Goal: Use online tool/utility: Utilize a website feature to perform a specific function

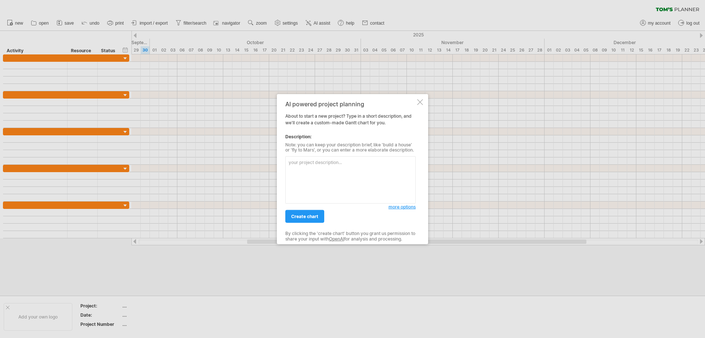
click at [353, 169] on textarea at bounding box center [350, 179] width 130 height 47
click at [422, 103] on div at bounding box center [420, 102] width 6 height 6
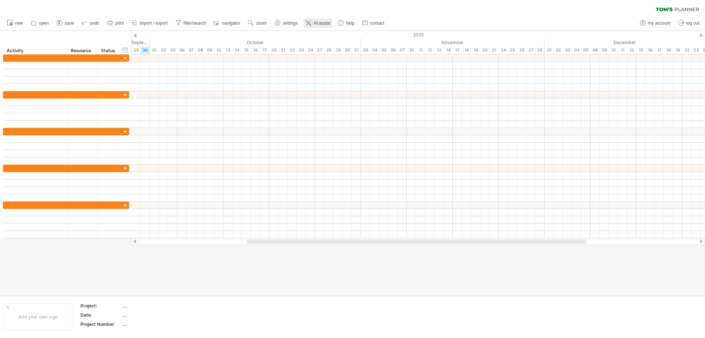
click at [328, 20] on link "AI assist" at bounding box center [318, 23] width 29 height 10
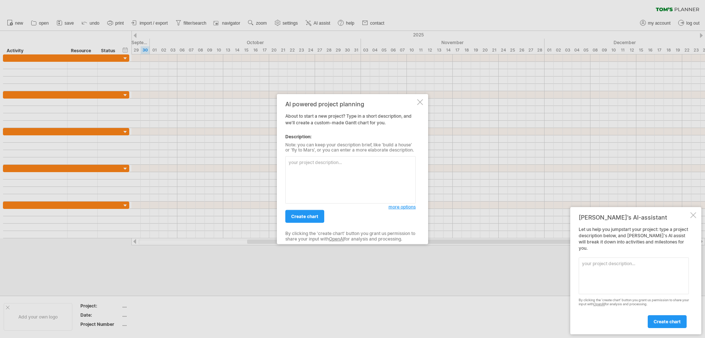
drag, startPoint x: 281, startPoint y: 107, endPoint x: 330, endPoint y: 115, distance: 49.6
click at [306, 117] on div "AI powered project planning About to start a new project? Type in a short descr…" at bounding box center [352, 169] width 151 height 150
click at [330, 115] on div "AI powered project planning About to start a new project? Type in a short descr…" at bounding box center [350, 168] width 130 height 137
click at [413, 100] on div "AI powered project planning" at bounding box center [350, 103] width 130 height 7
click at [424, 101] on div "AI powered project planning About to start a new project? Type in a short descr…" at bounding box center [352, 169] width 151 height 150
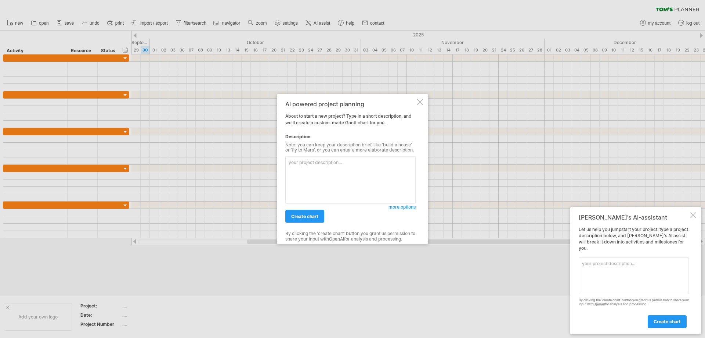
click at [418, 103] on div at bounding box center [420, 102] width 6 height 6
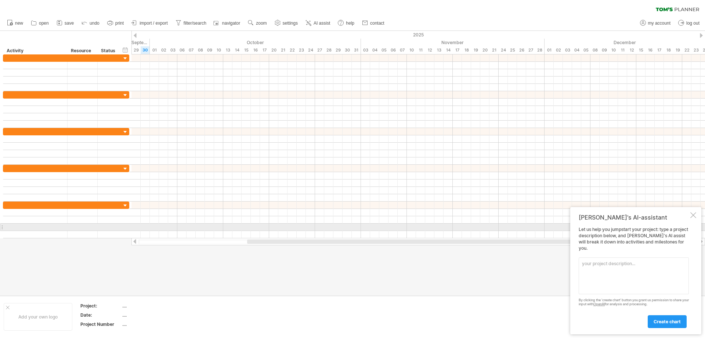
click at [692, 218] on div at bounding box center [694, 215] width 6 height 6
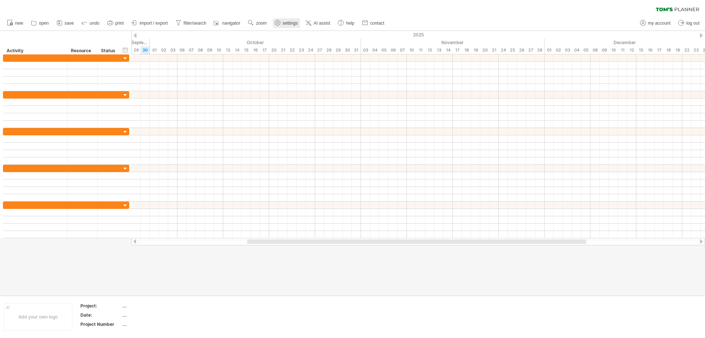
click at [297, 23] on span "settings" at bounding box center [290, 23] width 15 height 5
select select "*"
select select "**"
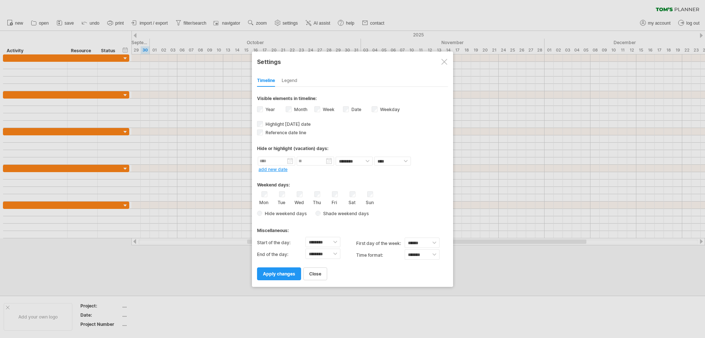
click at [316, 23] on div at bounding box center [352, 169] width 705 height 338
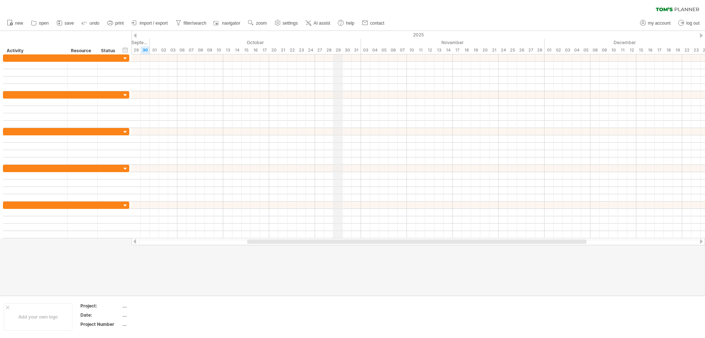
click at [341, 32] on div "2025" at bounding box center [90, 35] width 1332 height 8
click at [330, 24] on span "AI assist" at bounding box center [322, 23] width 17 height 5
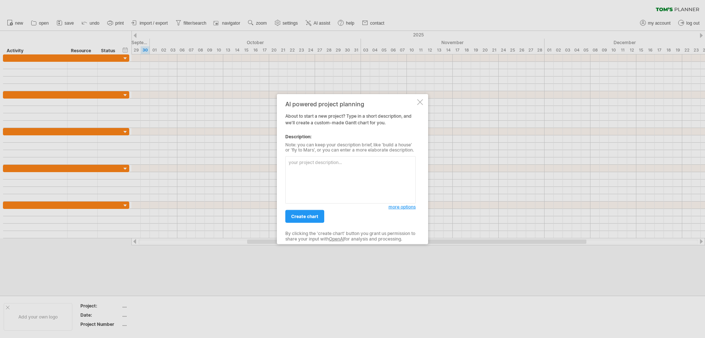
click at [372, 176] on textarea at bounding box center [350, 179] width 130 height 47
click at [374, 171] on textarea at bounding box center [350, 179] width 130 height 47
drag, startPoint x: 362, startPoint y: 187, endPoint x: 371, endPoint y: 180, distance: 12.0
click at [361, 185] on textarea at bounding box center [350, 179] width 130 height 47
type textarea "w"
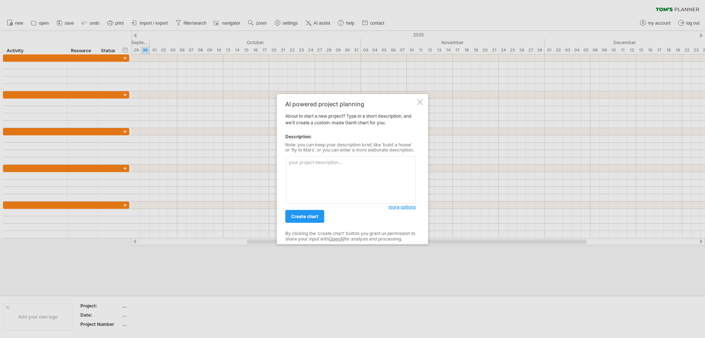
type textarea "ㄊ"
type textarea "幫我實現"
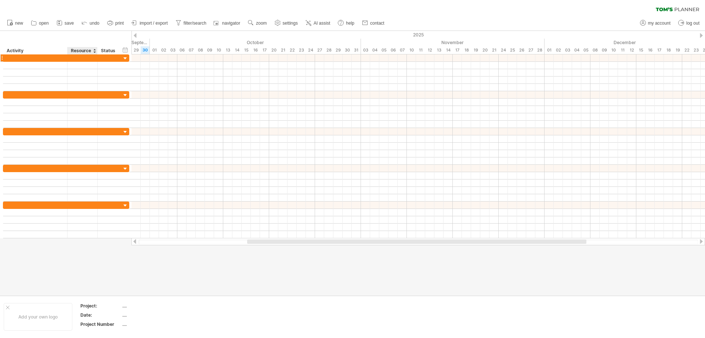
click at [93, 54] on div at bounding box center [82, 57] width 22 height 7
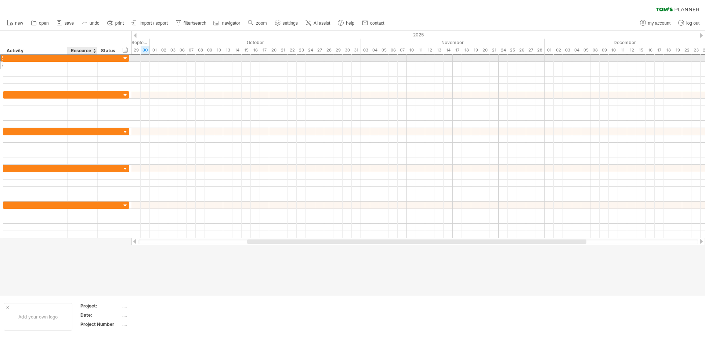
click at [98, 62] on div at bounding box center [110, 65] width 24 height 7
click at [111, 57] on div at bounding box center [109, 57] width 16 height 7
click at [126, 59] on div at bounding box center [125, 58] width 7 height 7
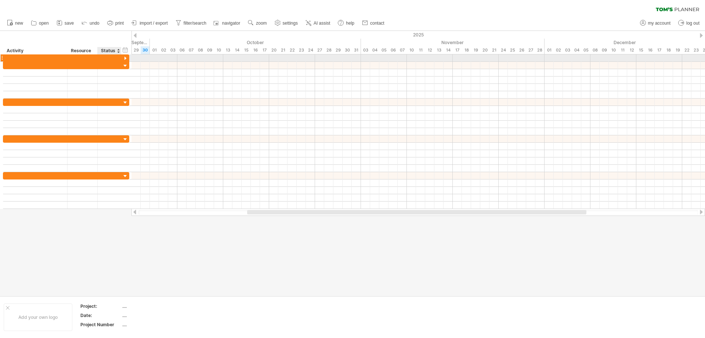
click at [126, 59] on div at bounding box center [125, 58] width 7 height 7
